Goal: Task Accomplishment & Management: Complete application form

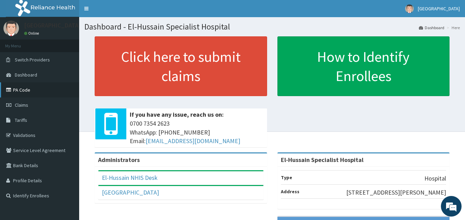
click at [30, 91] on link "PA Code" at bounding box center [39, 90] width 79 height 15
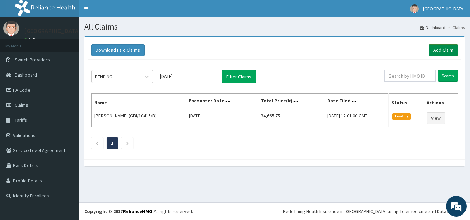
click at [437, 51] on link "Add Claim" at bounding box center [442, 50] width 29 height 12
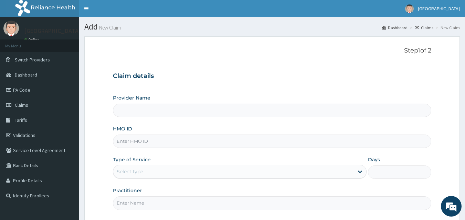
click at [143, 144] on input "HMO ID" at bounding box center [272, 141] width 318 height 13
type input "El-Hussain Specialist Hospital"
type input "WNP/10010/C"
click at [176, 175] on div "Select type" at bounding box center [233, 171] width 240 height 11
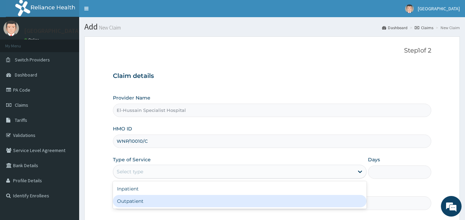
click at [167, 205] on div "Outpatient" at bounding box center [239, 201] width 253 height 12
type input "1"
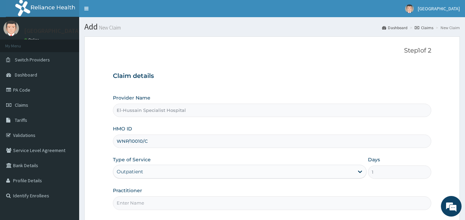
click at [169, 203] on input "Practitioner" at bounding box center [272, 203] width 318 height 13
type input "DR.RANSOME"
click at [150, 205] on input "DR.RANSOME" at bounding box center [272, 203] width 318 height 13
click at [148, 205] on input "DR.RANSOME" at bounding box center [272, 203] width 318 height 13
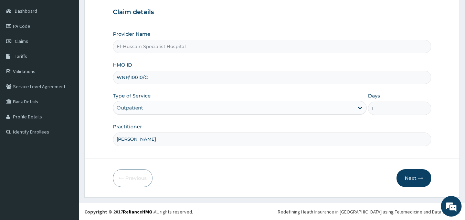
scroll to position [64, 0]
click at [405, 178] on button "Next" at bounding box center [413, 178] width 35 height 18
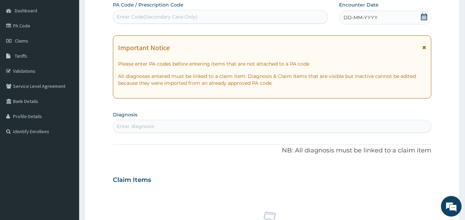
click at [203, 16] on div "Enter Code(Secondary Care Only)" at bounding box center [220, 16] width 215 height 11
paste input "PA/B57A81"
type input "PA/B57A81"
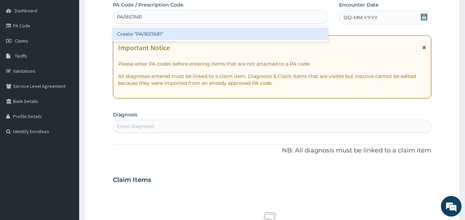
click at [197, 35] on div "Create "PA/B57A81"" at bounding box center [220, 34] width 215 height 12
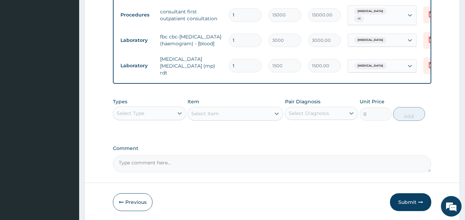
scroll to position [424, 0]
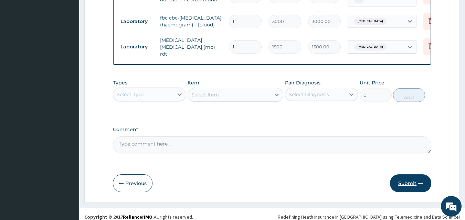
click at [401, 177] on button "Submit" at bounding box center [410, 184] width 41 height 18
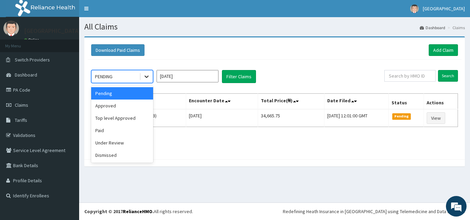
click at [147, 78] on icon at bounding box center [146, 77] width 4 height 2
click at [124, 108] on div "Approved" at bounding box center [122, 106] width 62 height 12
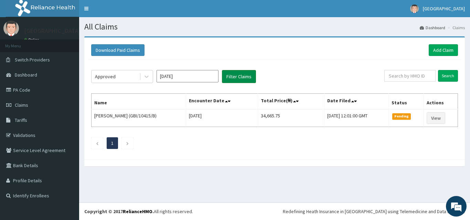
click at [250, 80] on button "Filter Claims" at bounding box center [239, 76] width 34 height 13
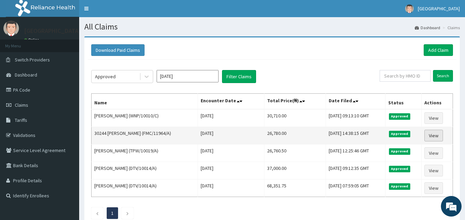
click at [431, 134] on link "View" at bounding box center [433, 136] width 19 height 12
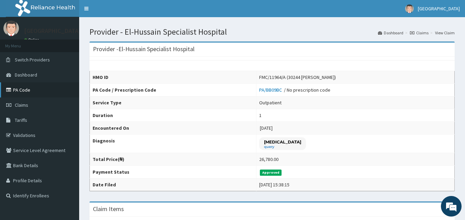
click at [34, 88] on link "PA Code" at bounding box center [39, 90] width 79 height 15
